Goal: Find specific page/section: Find specific page/section

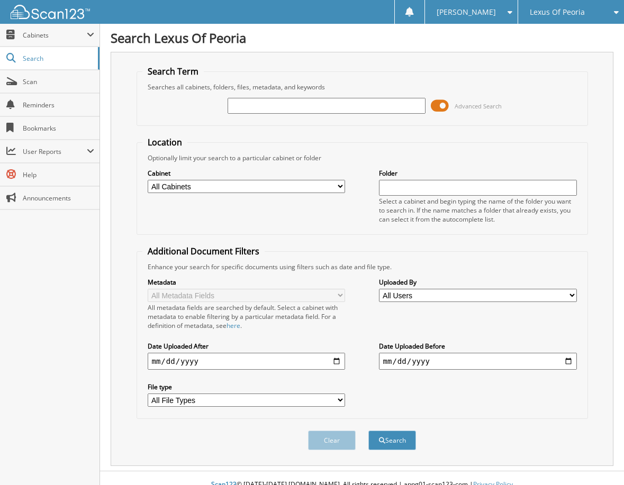
click at [442, 103] on span at bounding box center [440, 106] width 18 height 16
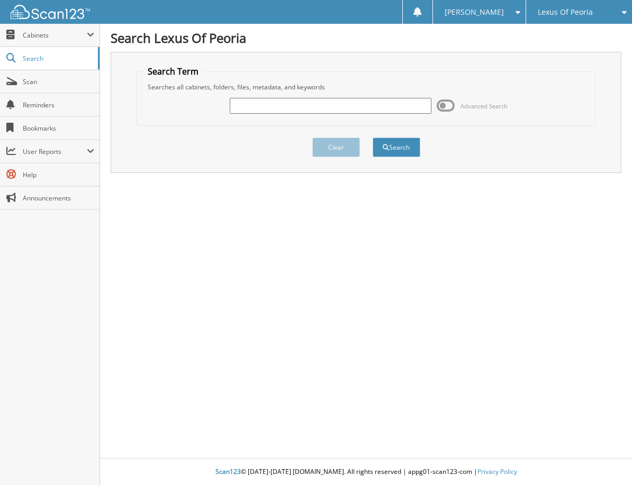
click at [315, 104] on input "text" at bounding box center [330, 106] width 201 height 16
type input "6022485"
click at [403, 144] on button "Search" at bounding box center [396, 148] width 48 height 20
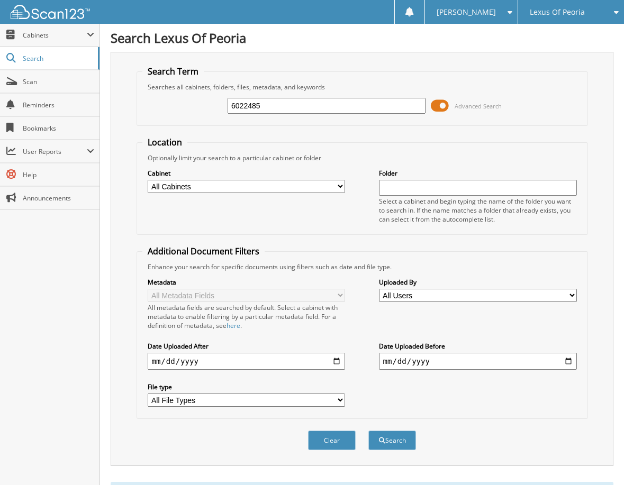
click at [434, 102] on span at bounding box center [440, 106] width 18 height 16
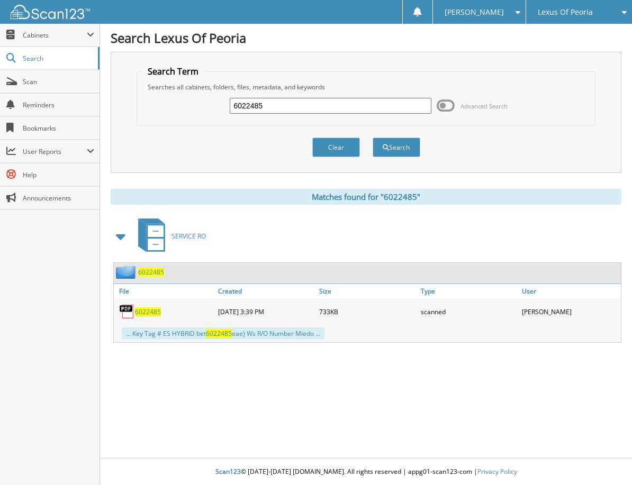
click at [154, 312] on span "6022485" at bounding box center [148, 311] width 26 height 9
click at [44, 82] on span "Scan" at bounding box center [58, 81] width 71 height 9
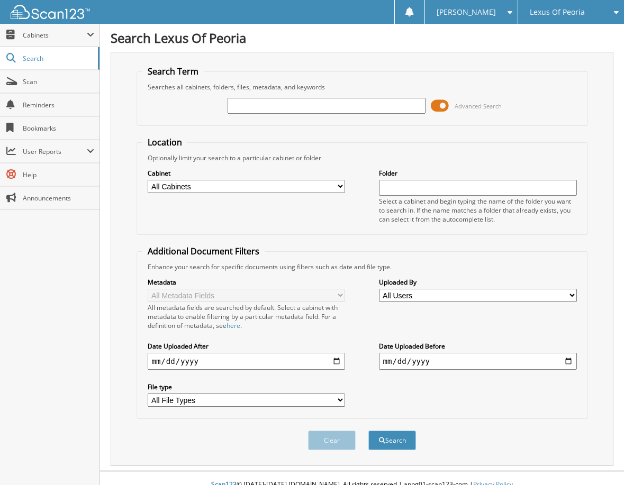
click at [441, 105] on span at bounding box center [440, 106] width 18 height 16
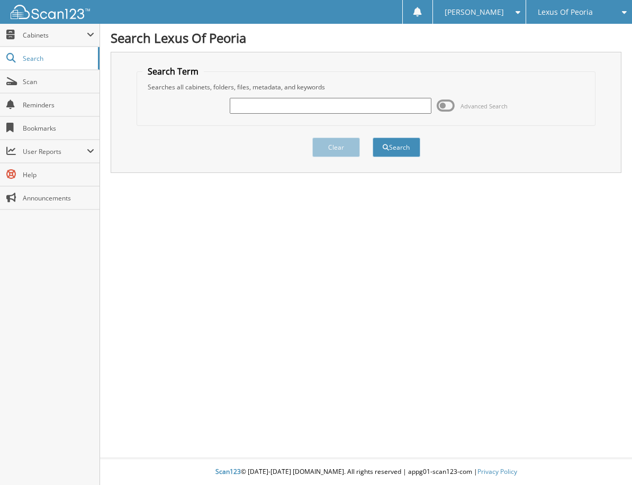
click at [315, 104] on input "text" at bounding box center [330, 106] width 201 height 16
type input "6022486"
click at [408, 149] on button "Search" at bounding box center [396, 148] width 48 height 20
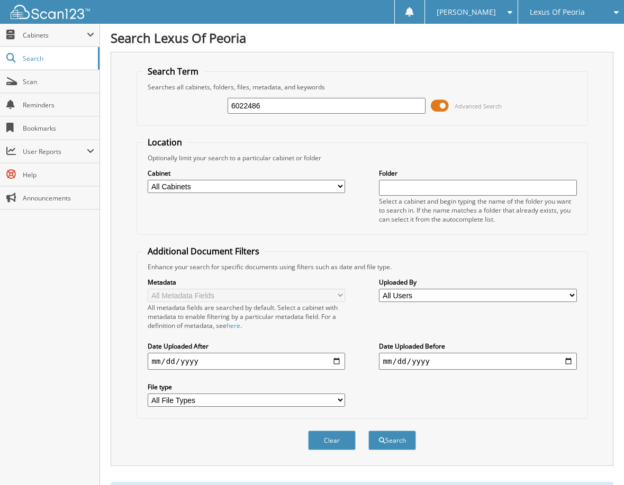
click at [442, 103] on span at bounding box center [440, 106] width 18 height 16
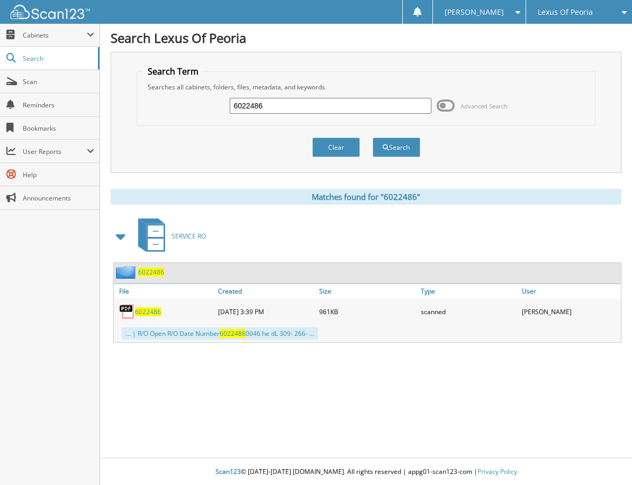
click at [146, 311] on span "6022486" at bounding box center [148, 311] width 26 height 9
click at [42, 83] on span "Scan" at bounding box center [58, 81] width 71 height 9
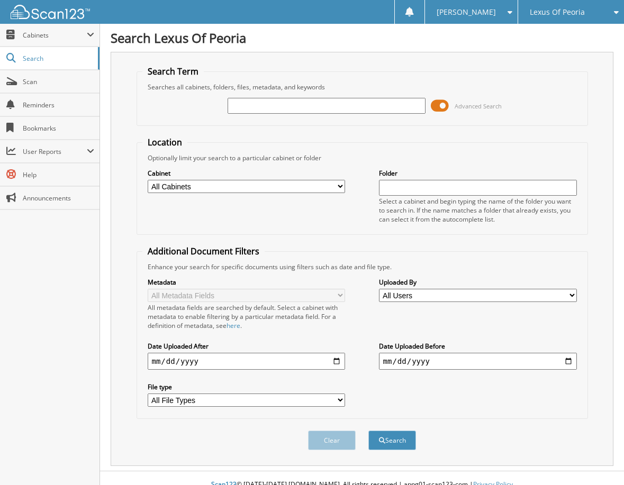
click at [445, 108] on span at bounding box center [440, 106] width 18 height 16
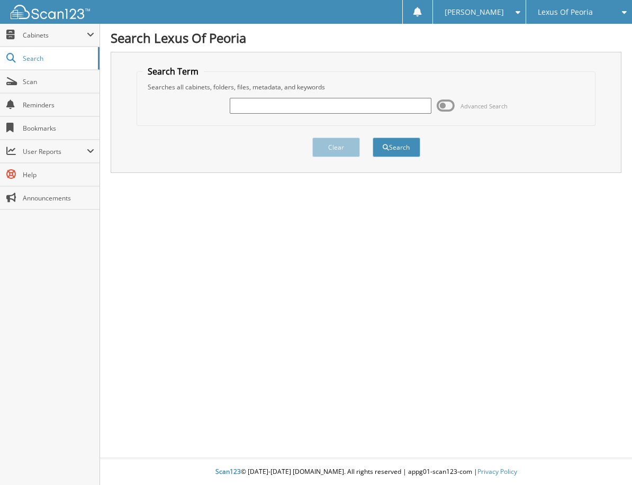
click at [366, 108] on input "text" at bounding box center [330, 106] width 201 height 16
type input "6022487"
click at [415, 146] on button "Search" at bounding box center [396, 148] width 48 height 20
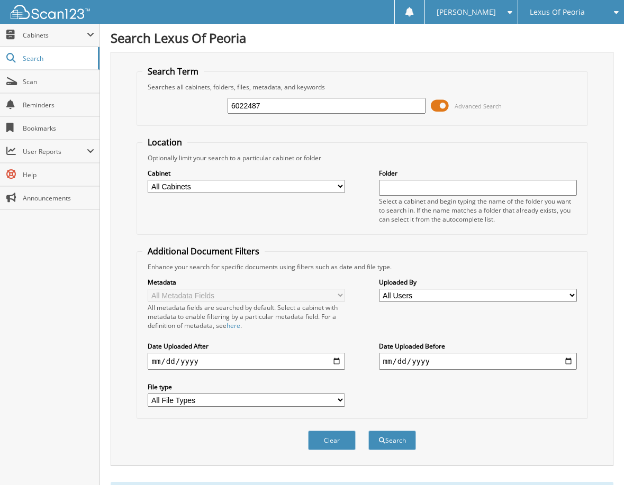
click at [439, 104] on span at bounding box center [440, 106] width 18 height 16
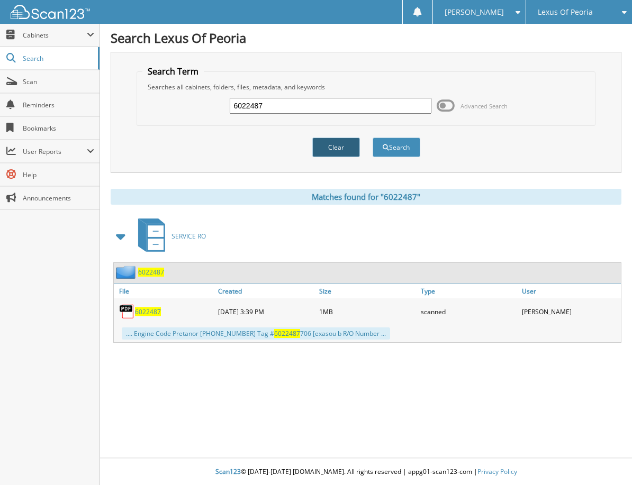
click at [335, 147] on button "Clear" at bounding box center [336, 148] width 48 height 20
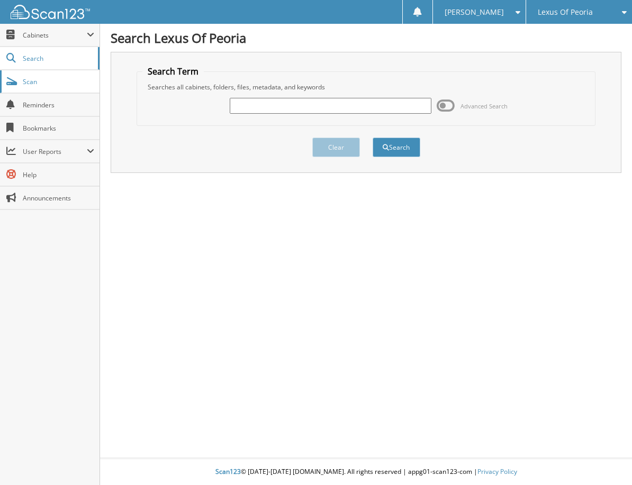
click at [46, 78] on span "Scan" at bounding box center [58, 81] width 71 height 9
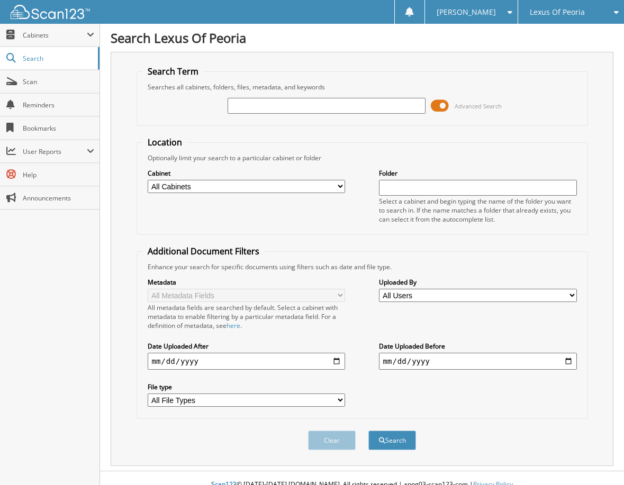
click at [445, 103] on span at bounding box center [440, 106] width 18 height 16
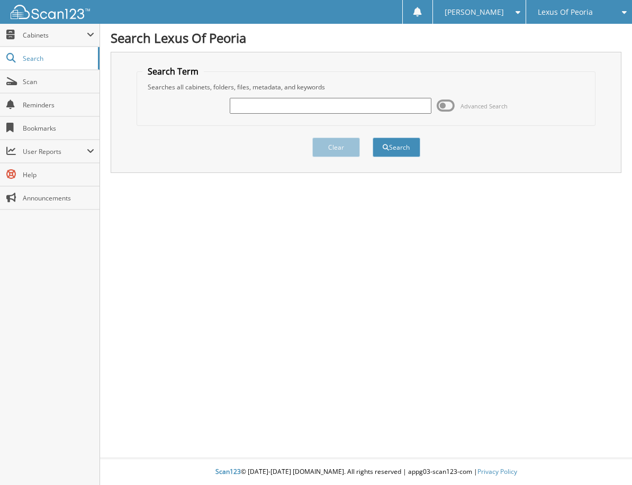
click at [333, 104] on input "text" at bounding box center [330, 106] width 201 height 16
type input "6021973"
click at [372, 138] on button "Search" at bounding box center [396, 148] width 48 height 20
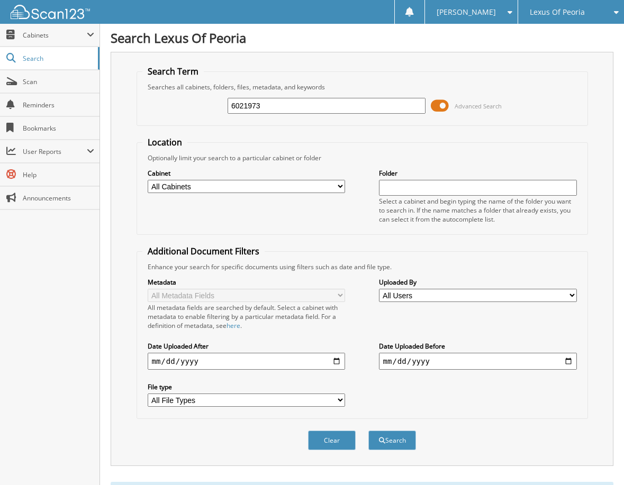
click at [441, 103] on span at bounding box center [440, 106] width 18 height 16
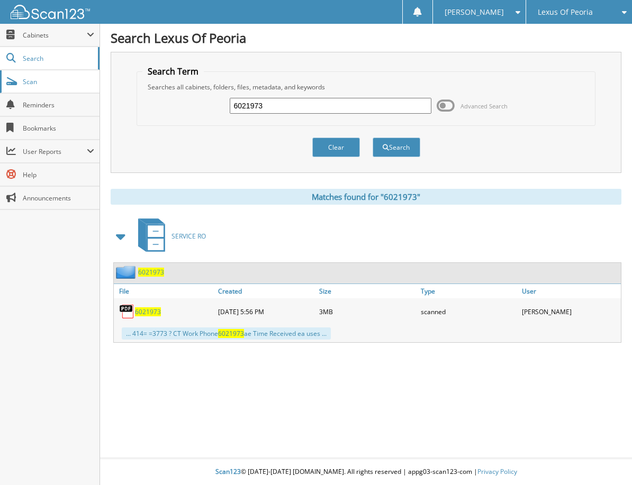
click at [42, 82] on span "Scan" at bounding box center [58, 81] width 71 height 9
